Goal: Check status: Verify the current state of an ongoing process or item

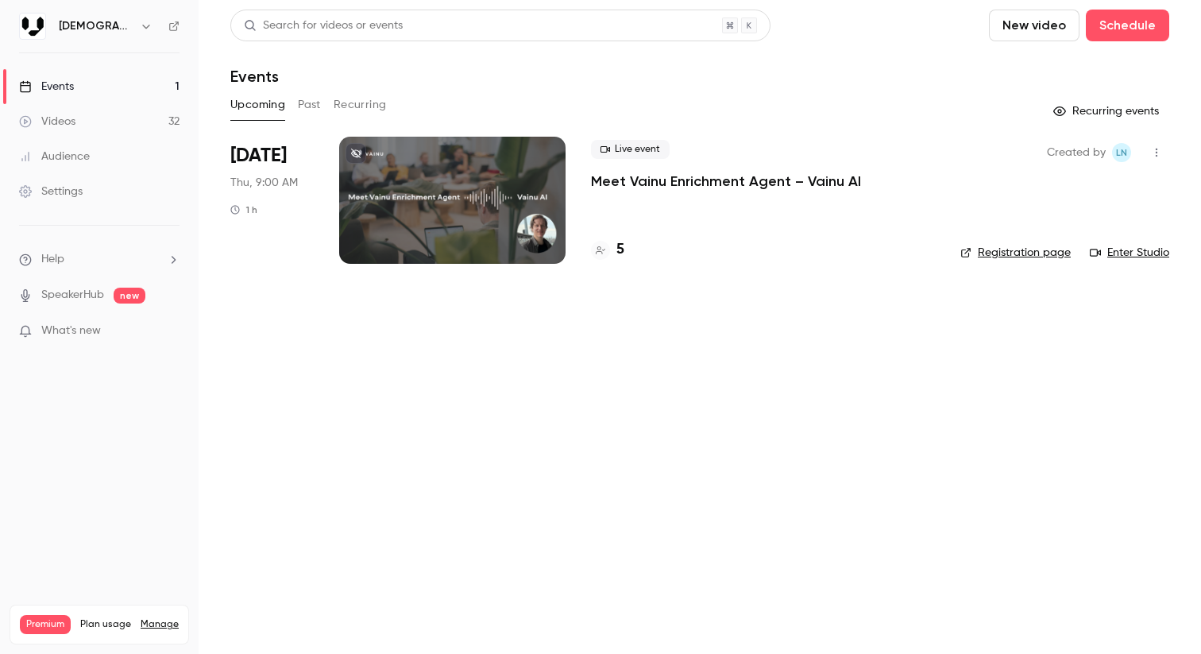
click at [689, 185] on p "Meet Vainu Enrichment Agent – Vainu AI" at bounding box center [726, 181] width 270 height 19
click at [622, 255] on h4 "5" at bounding box center [620, 249] width 8 height 21
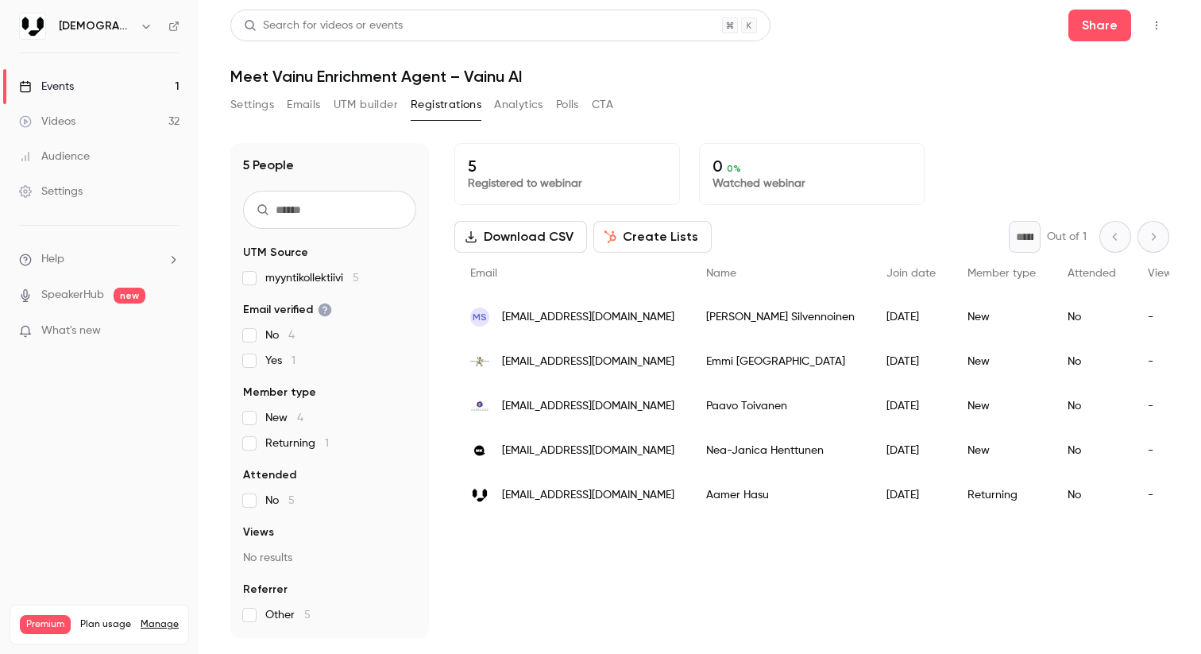
click at [838, 533] on div "5 Registered to webinar 0 0 % Watched webinar Download CSV Create Lists * Out o…" at bounding box center [811, 390] width 715 height 495
